Goal: Find specific page/section: Find specific page/section

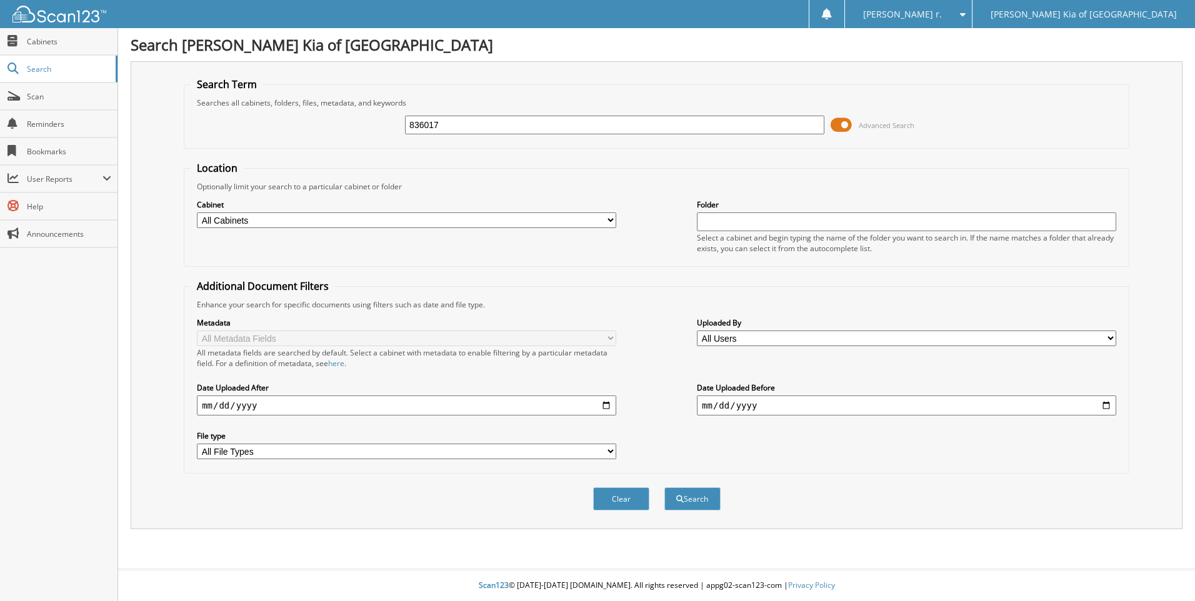
type input "836017"
click at [665, 488] on button "Search" at bounding box center [693, 499] width 56 height 23
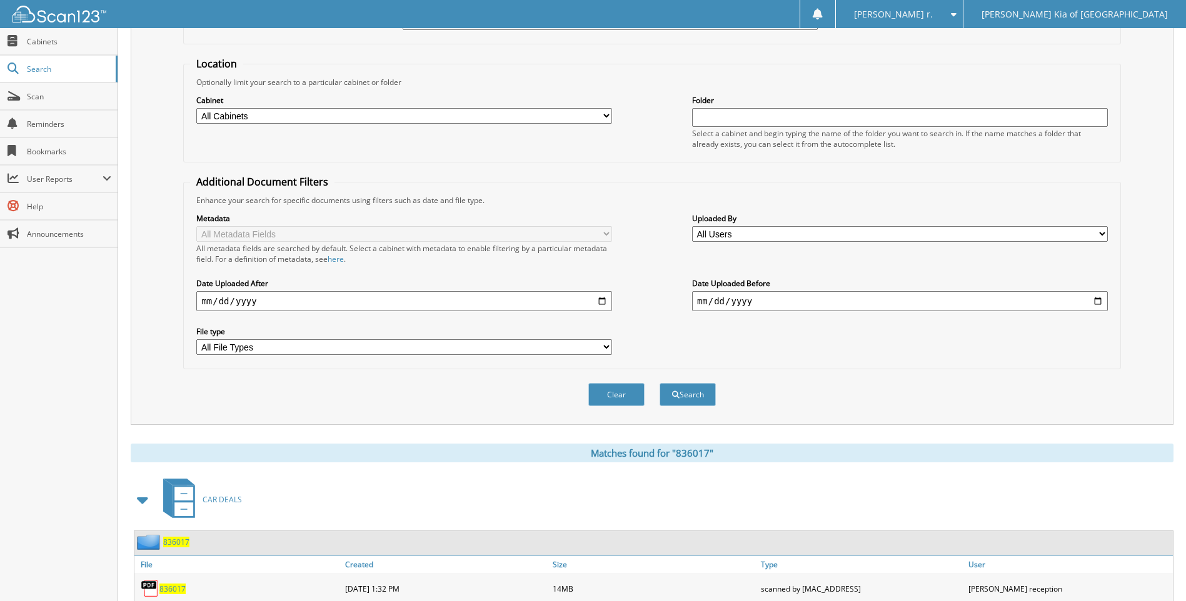
scroll to position [167, 0]
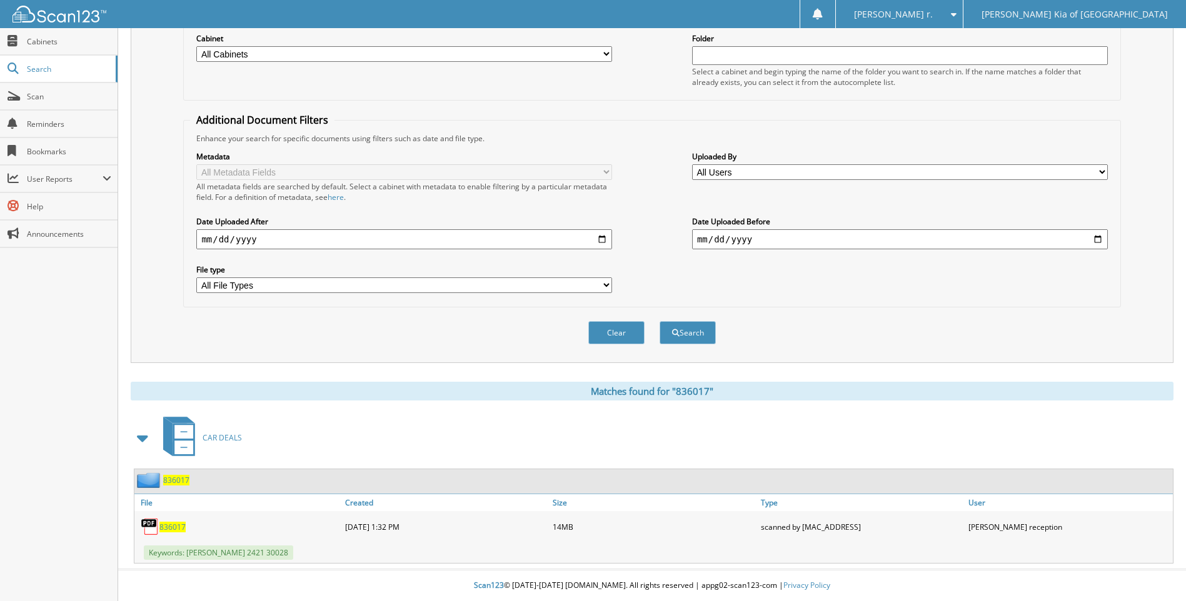
click at [173, 524] on span "836017" at bounding box center [172, 527] width 26 height 11
